Goal: Task Accomplishment & Management: Use online tool/utility

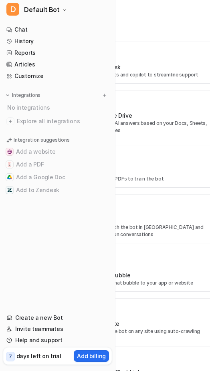
click at [176, 223] on div "Slack" at bounding box center [154, 220] width 115 height 8
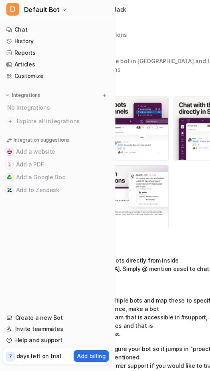
scroll to position [0, 65]
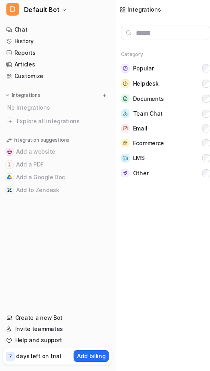
scroll to position [0, 2]
click at [9, 30] on icon at bounding box center [9, 29] width 6 height 25
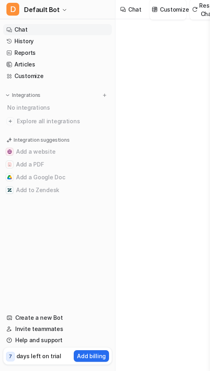
type textarea "**********"
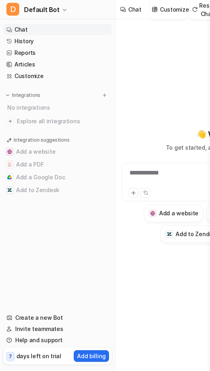
click at [36, 7] on span "Default Bot" at bounding box center [42, 9] width 36 height 11
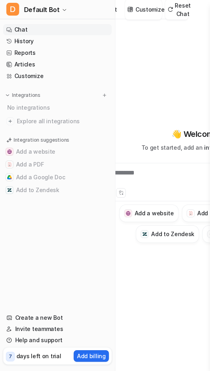
scroll to position [0, 33]
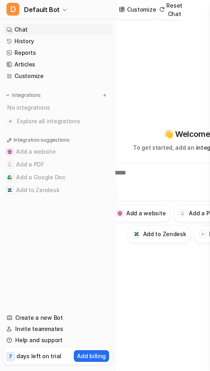
click at [17, 149] on button "Add a website" at bounding box center [57, 151] width 109 height 13
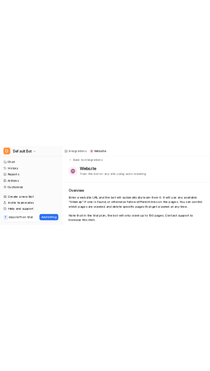
scroll to position [0, 91]
